Goal: Task Accomplishment & Management: Complete application form

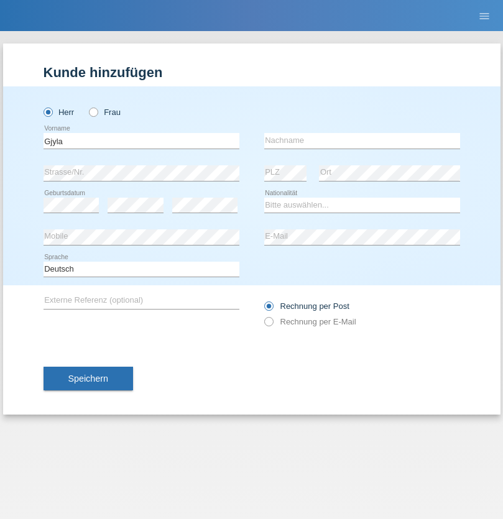
type input "Gjyla"
click at [362, 140] on input "text" at bounding box center [362, 141] width 196 height 16
type input "Zidi"
select select "CH"
radio input "true"
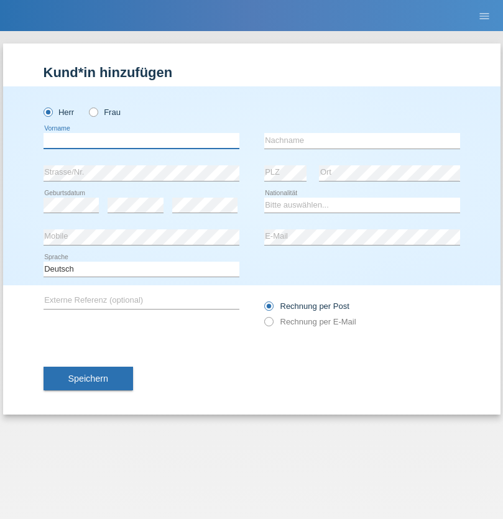
click at [141, 140] on input "text" at bounding box center [142, 141] width 196 height 16
type input "Kevin"
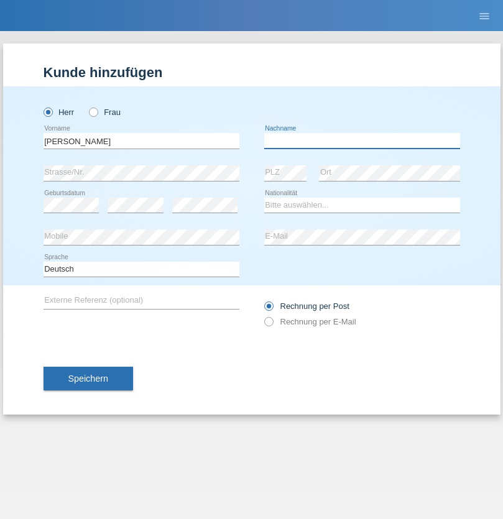
click at [362, 140] on input "text" at bounding box center [362, 141] width 196 height 16
type input "Ferhati"
select select "DE"
select select "C"
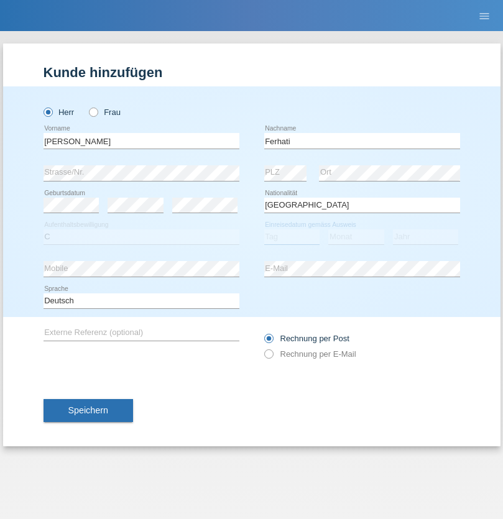
select select "14"
select select "02"
select select "2021"
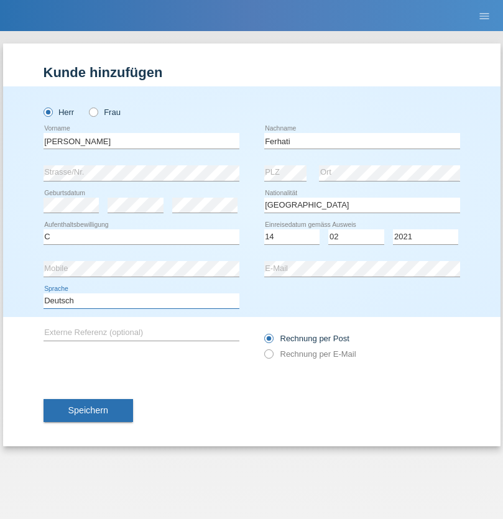
select select "en"
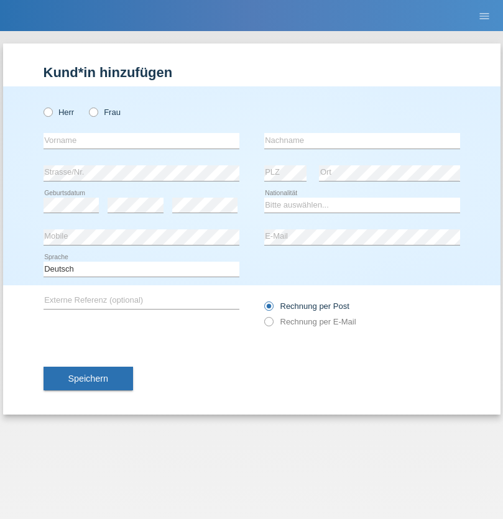
radio input "true"
click at [141, 140] on input "text" at bounding box center [142, 141] width 196 height 16
type input "firat"
click at [362, 140] on input "text" at bounding box center [362, 141] width 196 height 16
type input "kara"
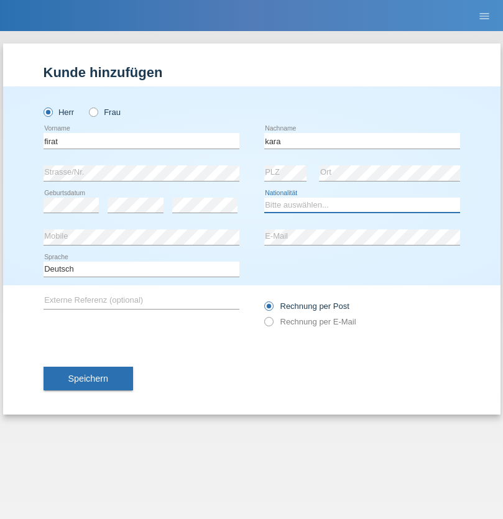
select select "CH"
radio input "true"
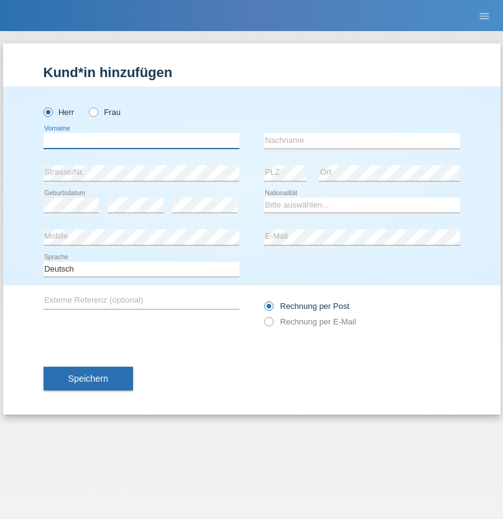
click at [141, 140] on input "text" at bounding box center [142, 141] width 196 height 16
type input "Bogdan"
click at [362, 140] on input "text" at bounding box center [362, 141] width 196 height 16
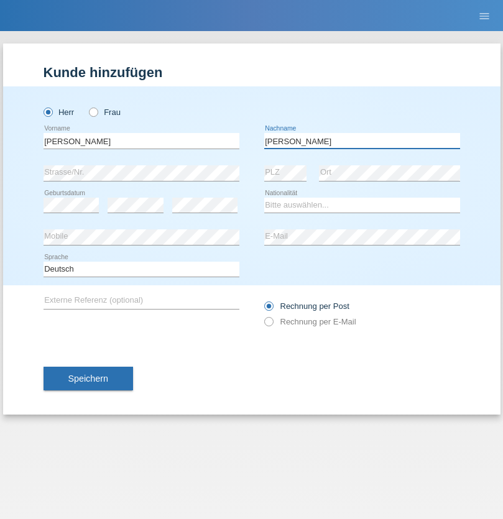
type input "Cristian"
select select "RO"
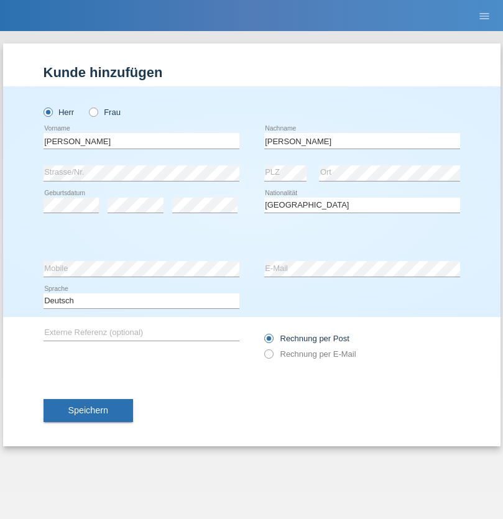
select select "C"
select select "11"
select select "02"
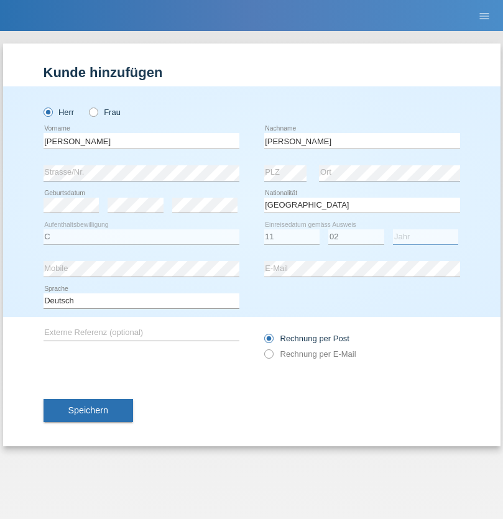
select select "2011"
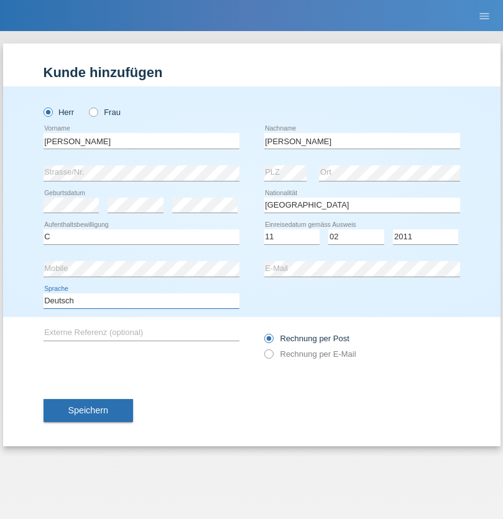
select select "en"
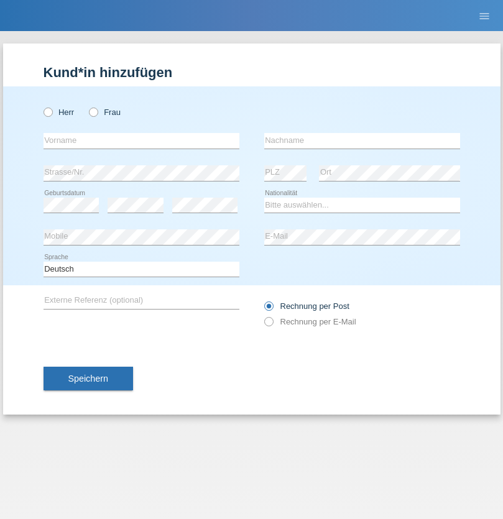
radio input "true"
click at [141, 140] on input "text" at bounding box center [142, 141] width 196 height 16
type input "[PERSON_NAME]"
click at [362, 140] on input "text" at bounding box center [362, 141] width 196 height 16
type input "Ymeri"
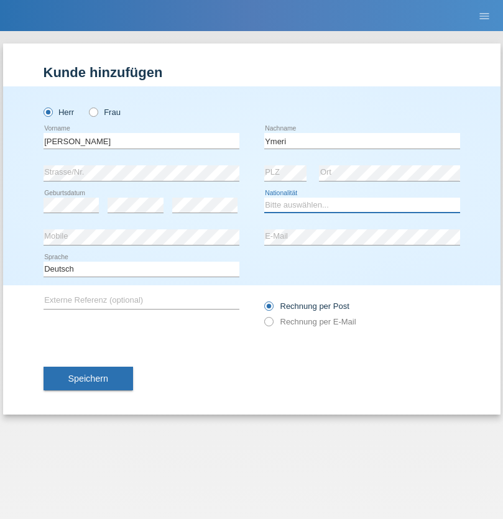
select select "XK"
select select "C"
select select "21"
select select "03"
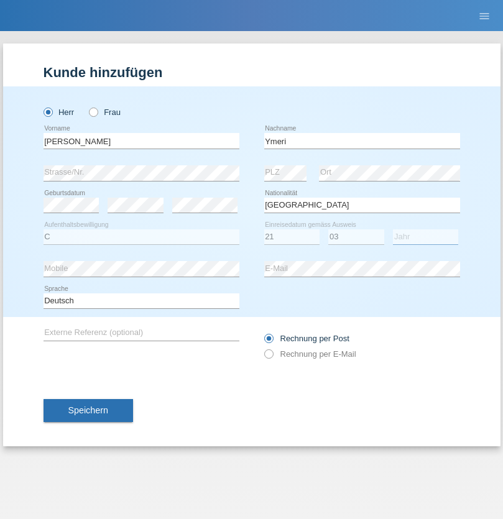
select select "1991"
